Goal: Information Seeking & Learning: Find specific fact

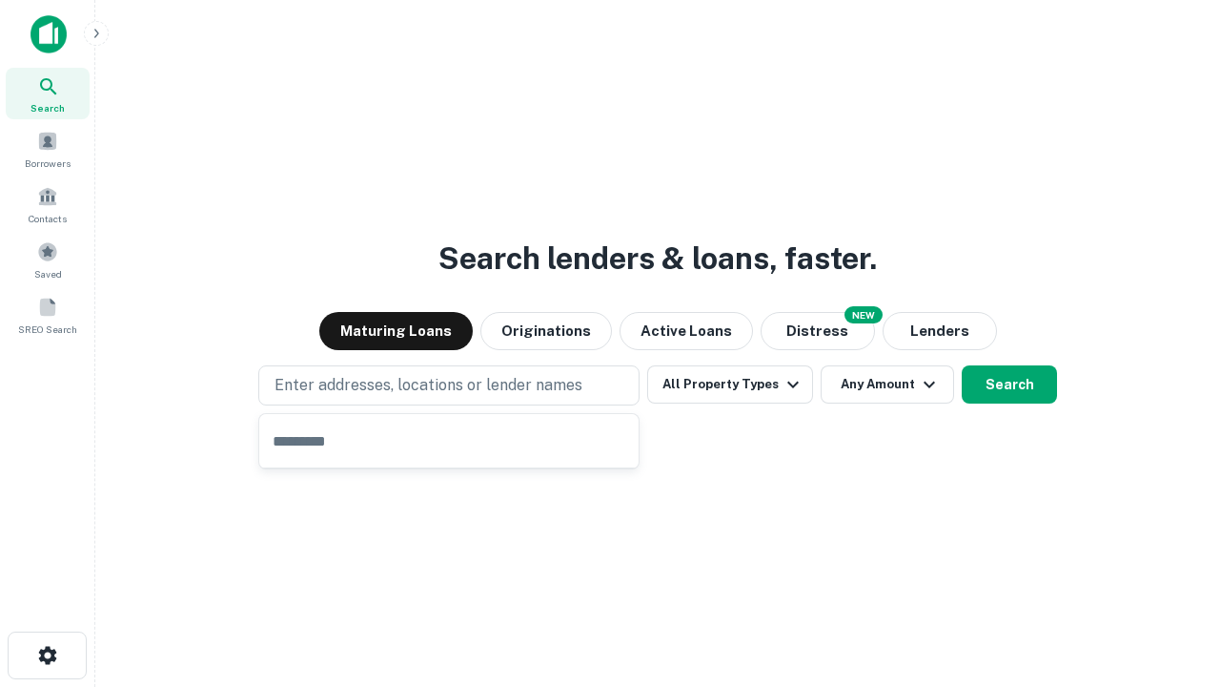
type input "**********"
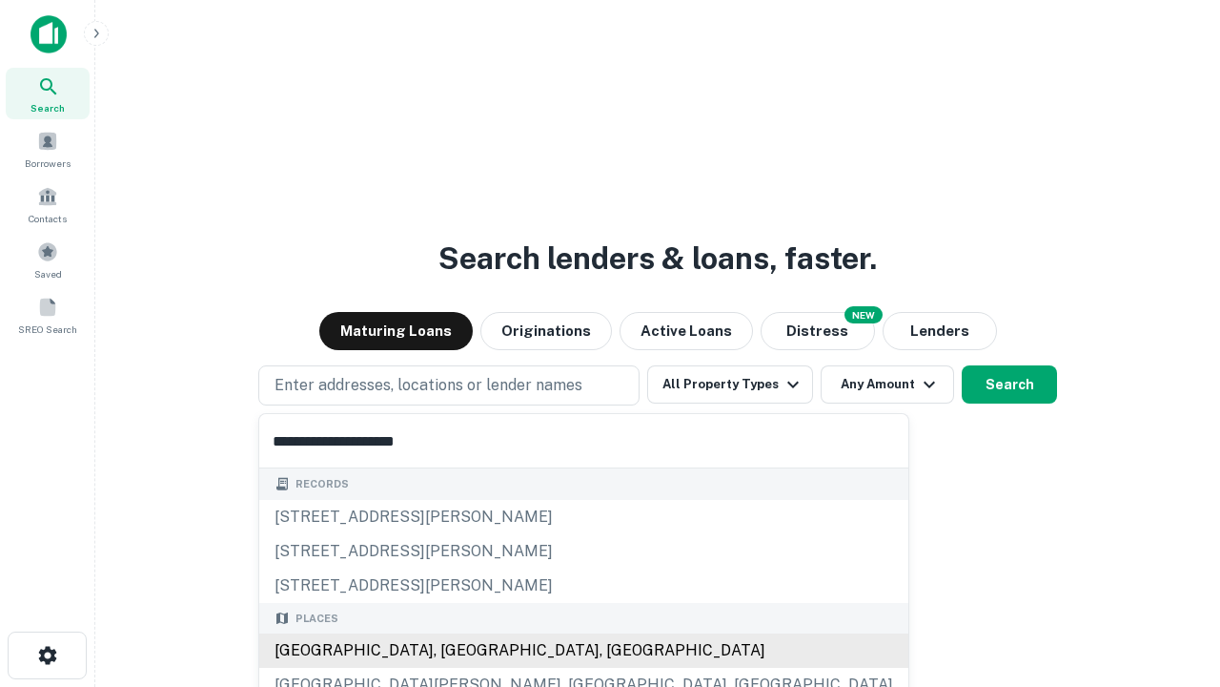
click at [456, 650] on div "Santa Monica, CA, USA" at bounding box center [583, 650] width 649 height 34
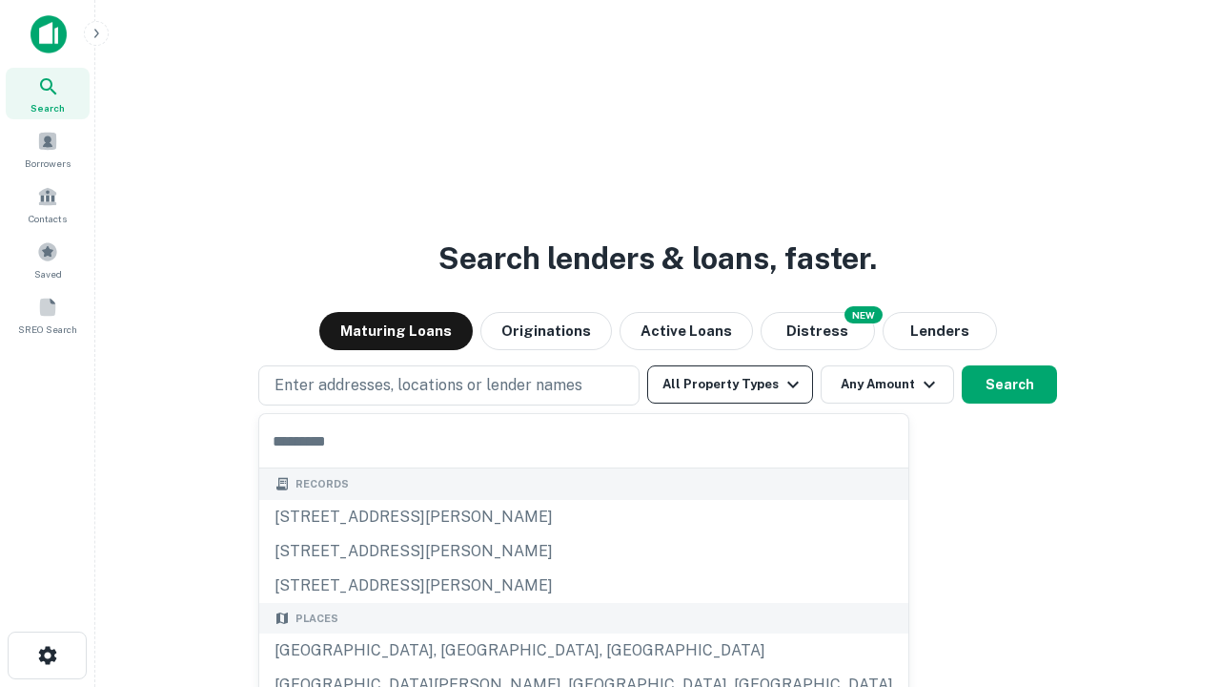
click at [730, 384] on button "All Property Types" at bounding box center [730, 384] width 166 height 38
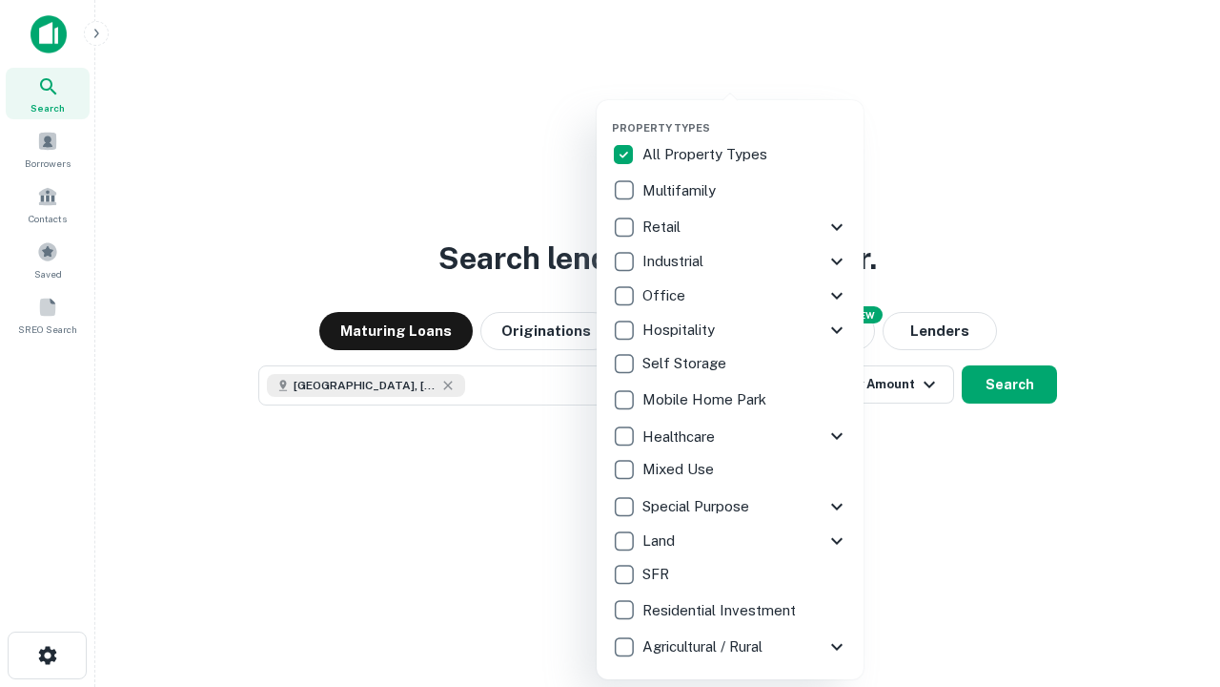
click at [746, 115] on button "button" at bounding box center [745, 115] width 267 height 1
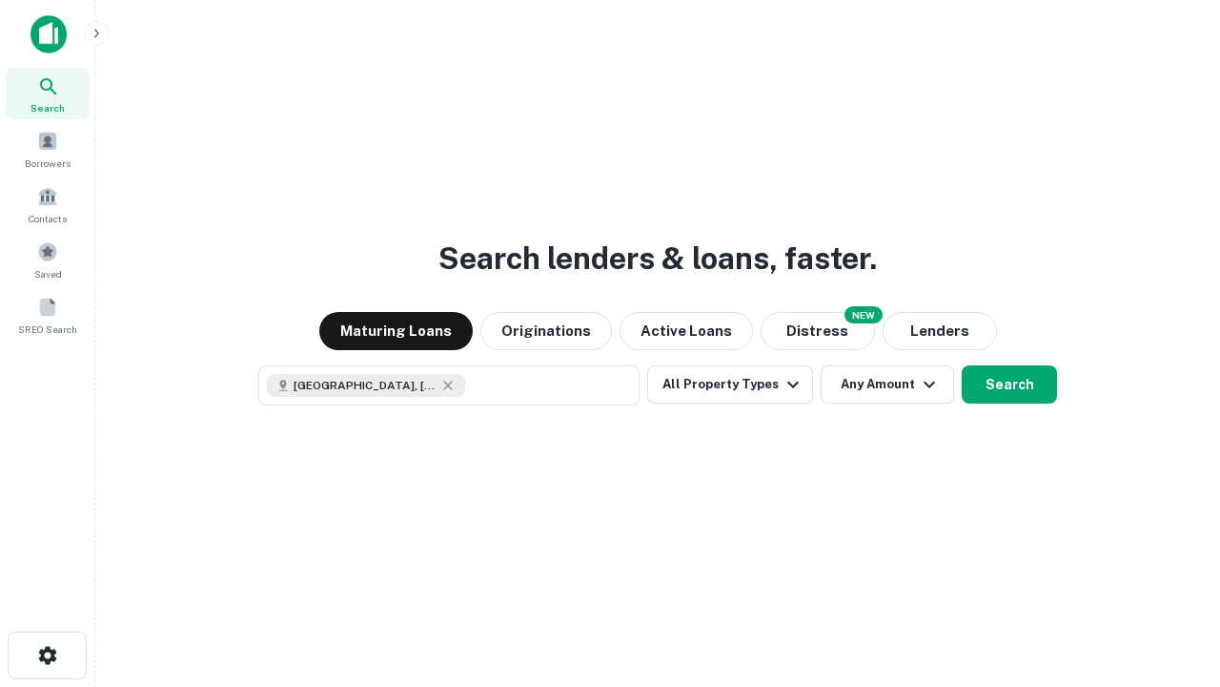
scroll to position [31, 0]
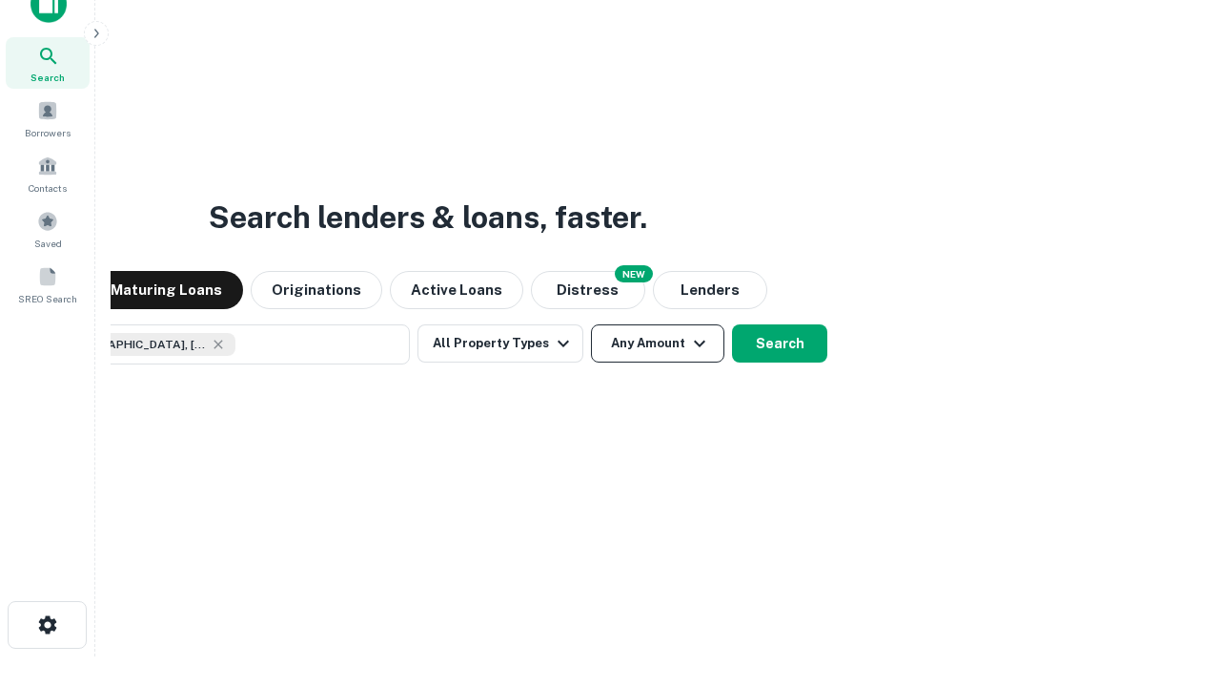
click at [591, 324] on button "Any Amount" at bounding box center [657, 343] width 133 height 38
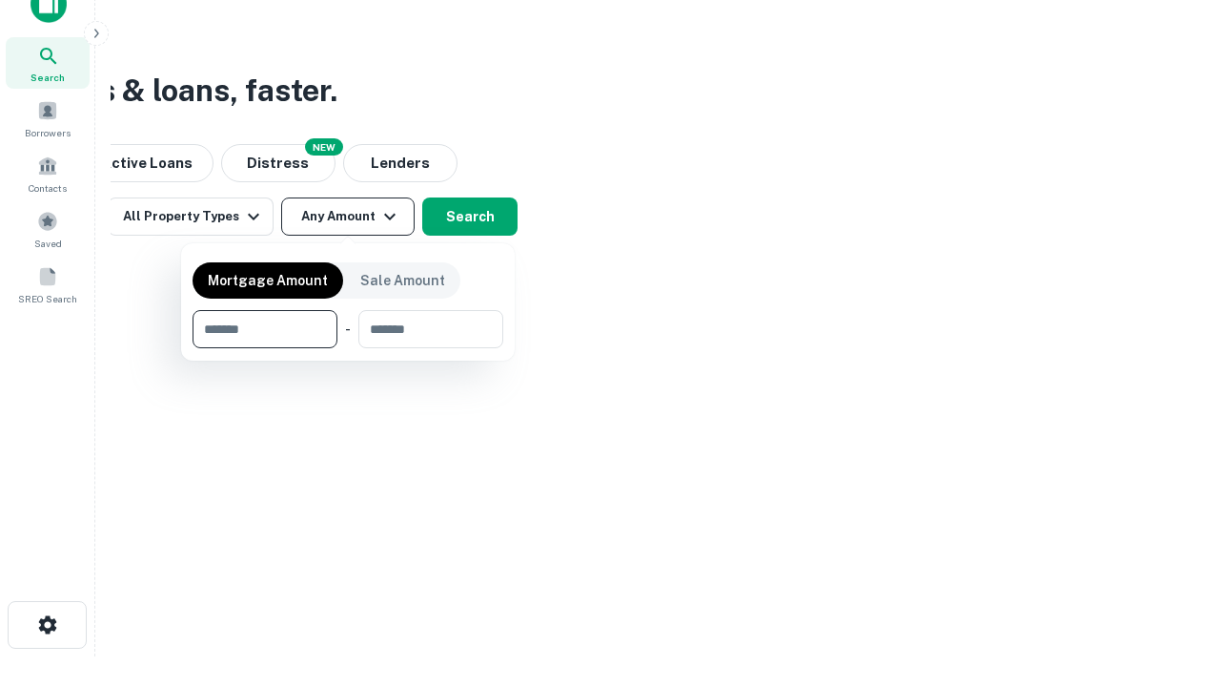
type input "*******"
click at [348, 348] on button "button" at bounding box center [348, 348] width 311 height 1
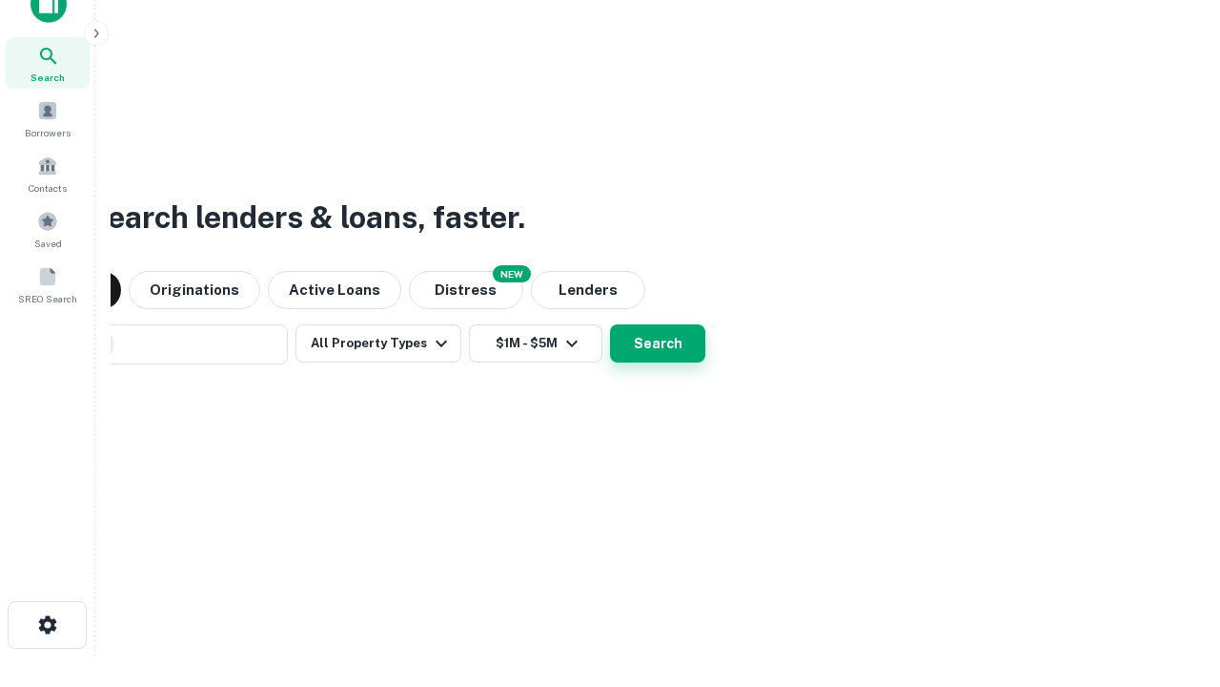
click at [610, 324] on button "Search" at bounding box center [657, 343] width 95 height 38
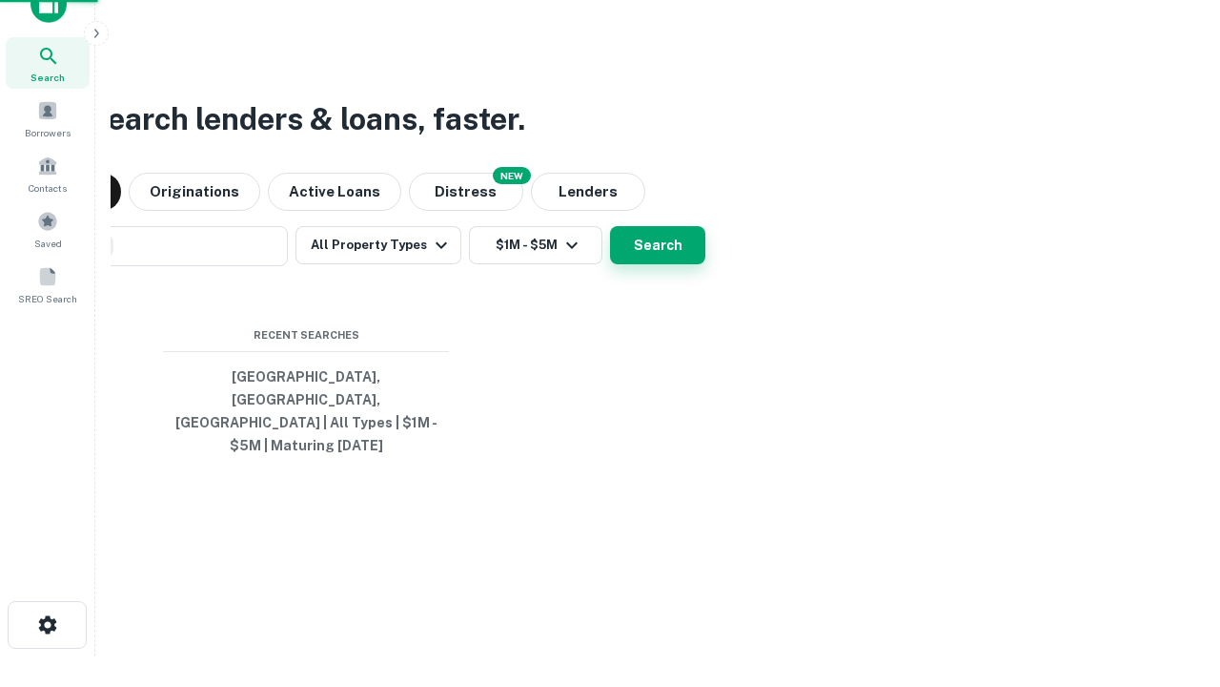
scroll to position [62, 540]
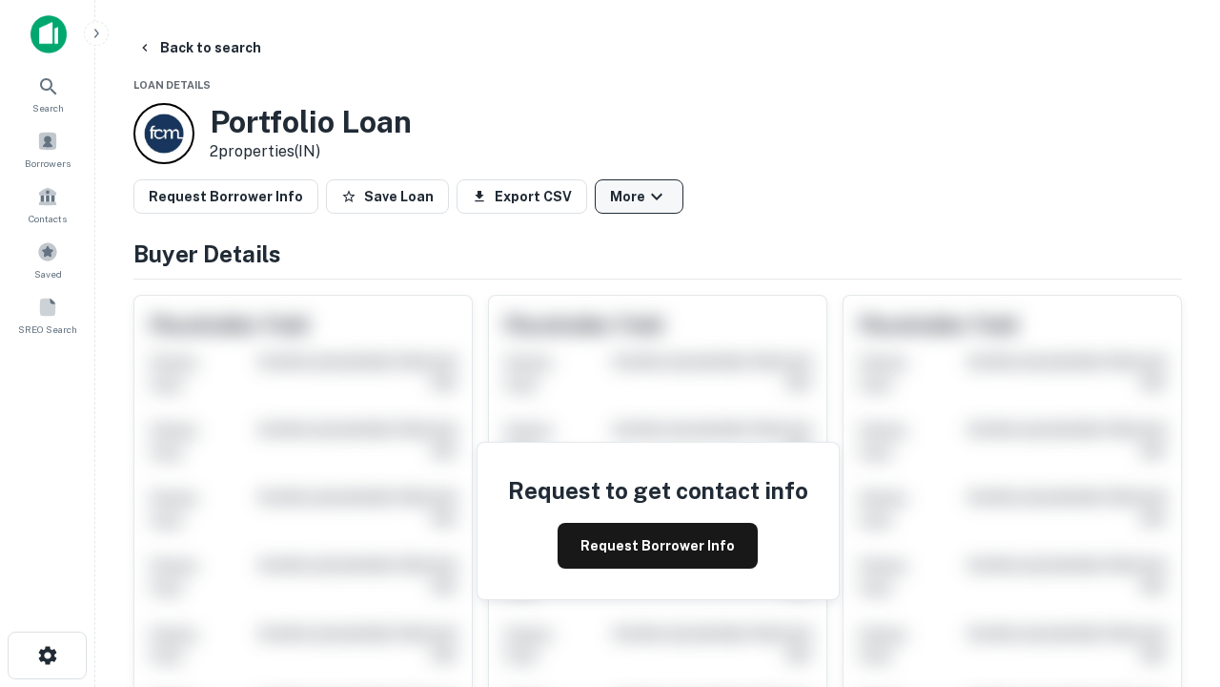
click at [639, 196] on button "More" at bounding box center [639, 196] width 89 height 34
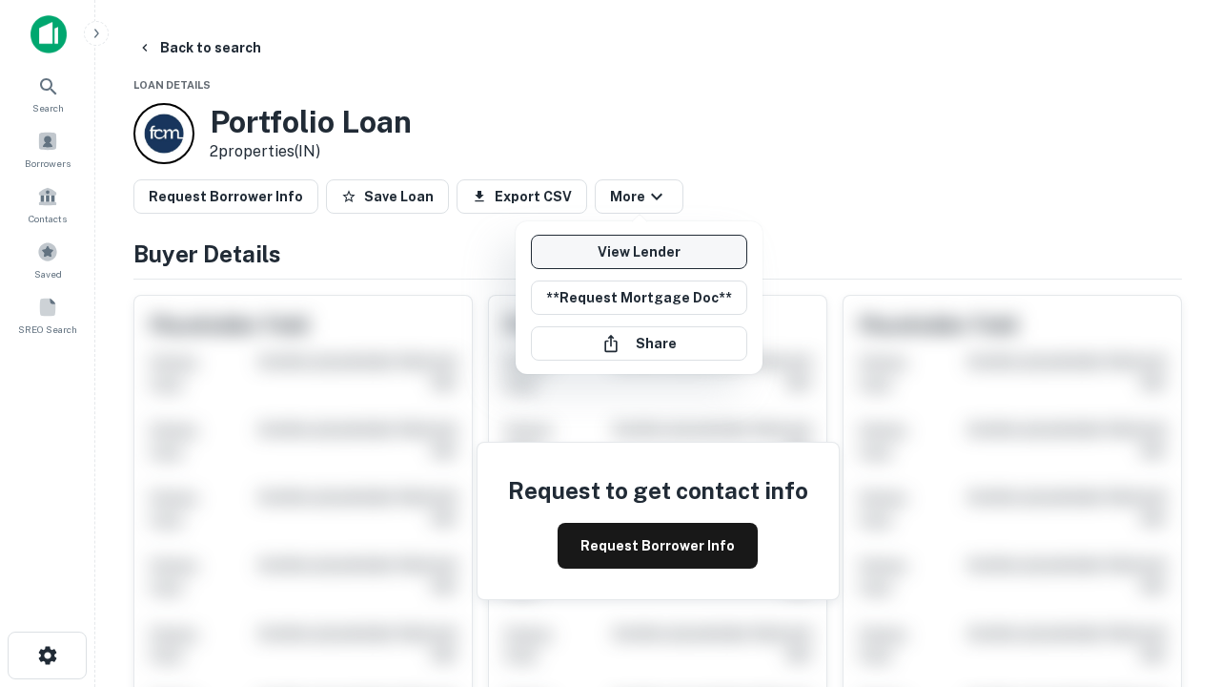
click at [639, 252] on link "View Lender" at bounding box center [639, 252] width 216 height 34
